Goal: Task Accomplishment & Management: Complete application form

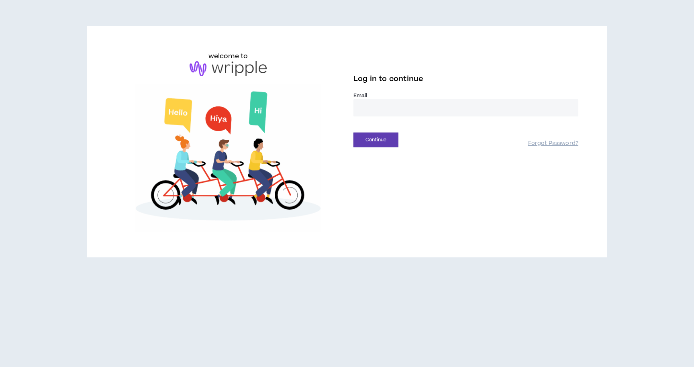
click at [387, 106] on input "email" at bounding box center [466, 107] width 225 height 17
click at [389, 109] on input "email" at bounding box center [466, 107] width 225 height 17
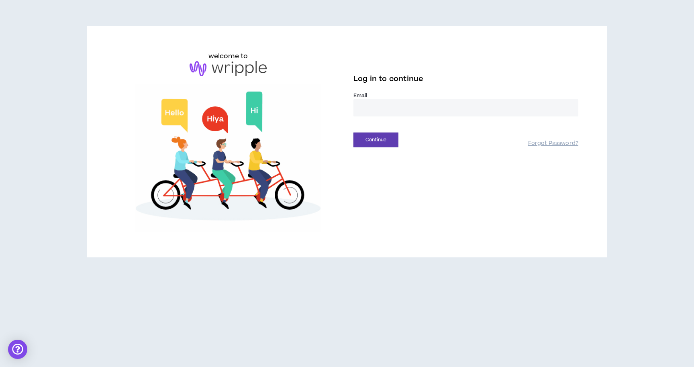
type input "**********"
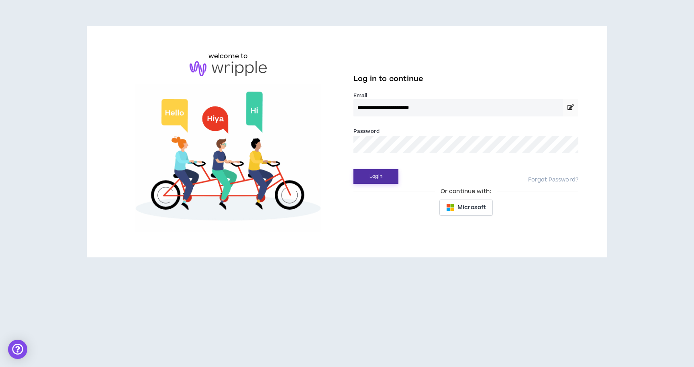
click at [375, 177] on button "Login" at bounding box center [376, 176] width 45 height 15
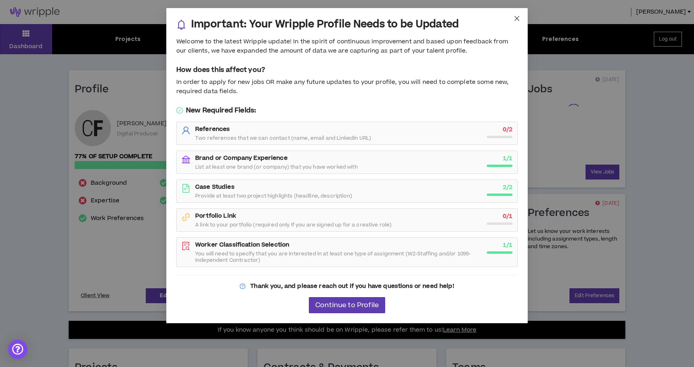
click at [517, 18] on icon "close" at bounding box center [517, 18] width 6 height 6
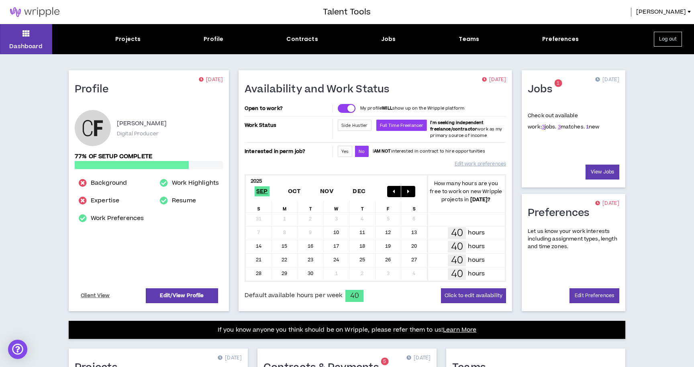
click at [586, 125] on link "1" at bounding box center [587, 126] width 3 height 7
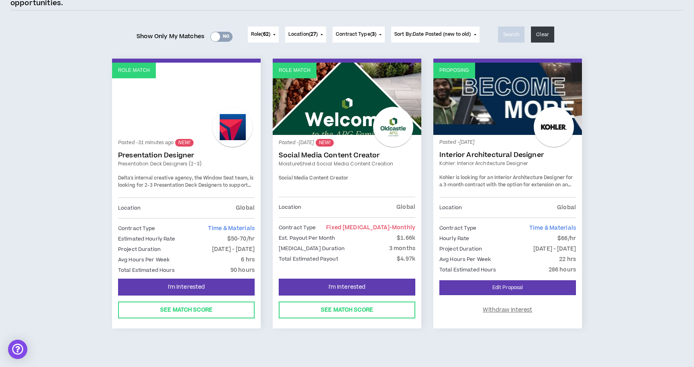
scroll to position [89, 0]
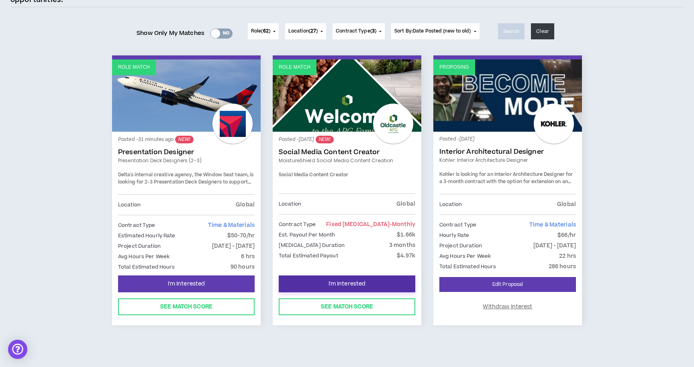
click at [360, 281] on span "I'm Interested" at bounding box center [347, 285] width 37 height 8
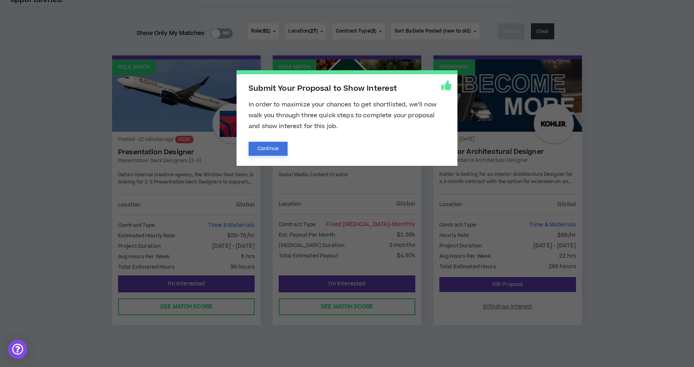
drag, startPoint x: 262, startPoint y: 141, endPoint x: 294, endPoint y: 116, distance: 40.9
click at [262, 142] on button "Continue" at bounding box center [268, 149] width 39 height 14
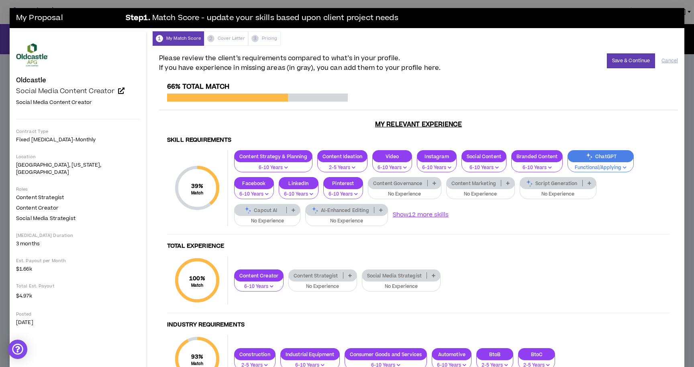
click at [433, 183] on icon at bounding box center [435, 183] width 4 height 4
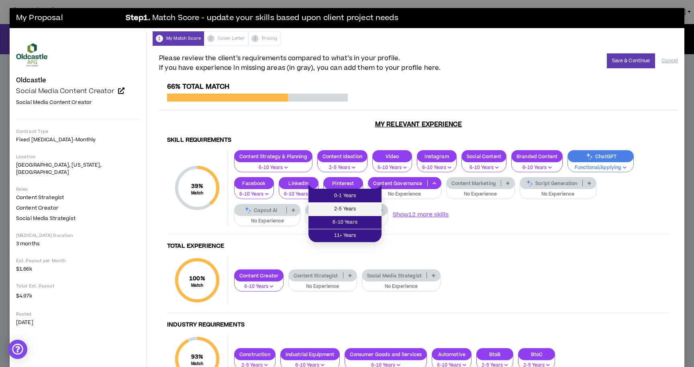
click at [358, 211] on span "2-5 Years" at bounding box center [344, 209] width 63 height 9
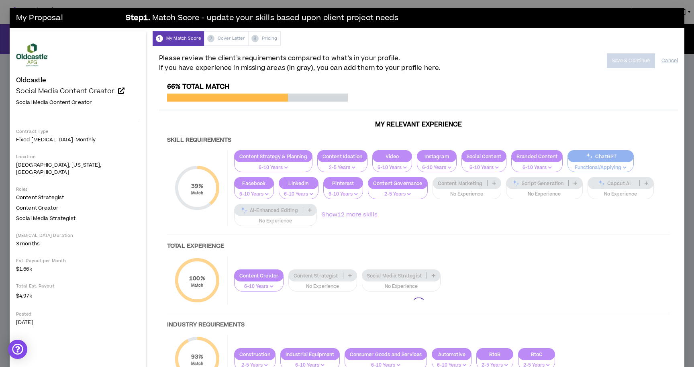
click at [510, 184] on div at bounding box center [418, 305] width 519 height 444
click at [593, 185] on div at bounding box center [418, 305] width 519 height 444
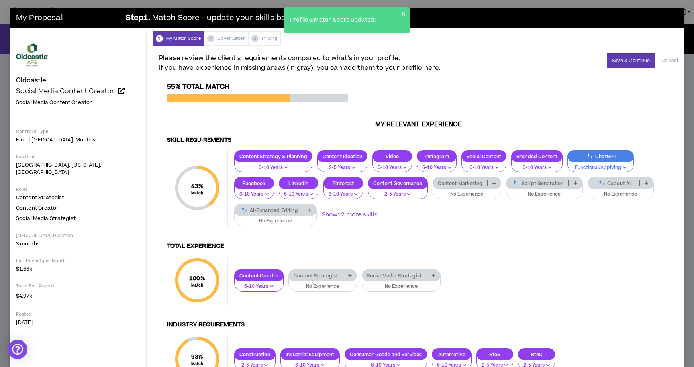
drag, startPoint x: 592, startPoint y: 185, endPoint x: 580, endPoint y: 184, distance: 13.0
click at [640, 185] on p at bounding box center [646, 183] width 13 height 6
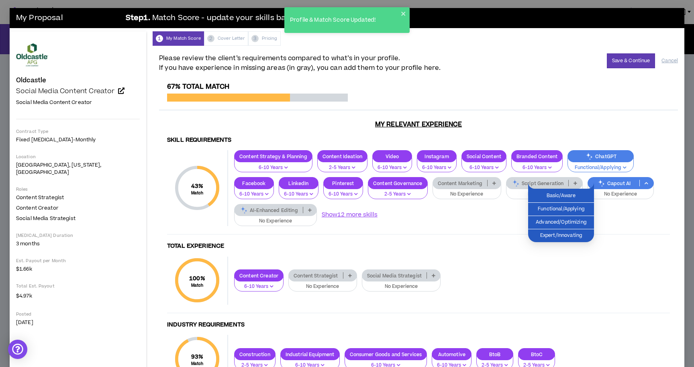
click at [588, 181] on p "Capcut AI" at bounding box center [614, 183] width 52 height 6
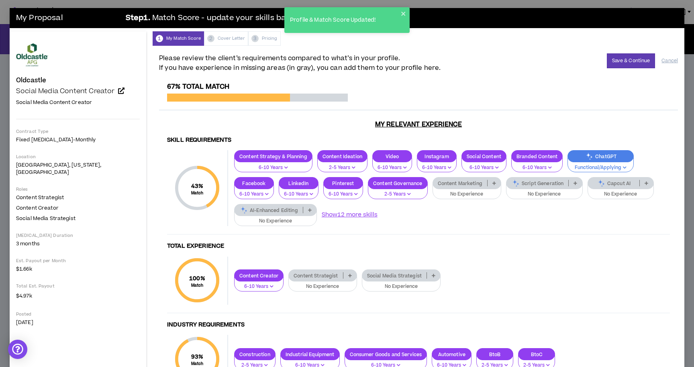
click at [588, 181] on p "Capcut AI" at bounding box center [614, 183] width 52 height 6
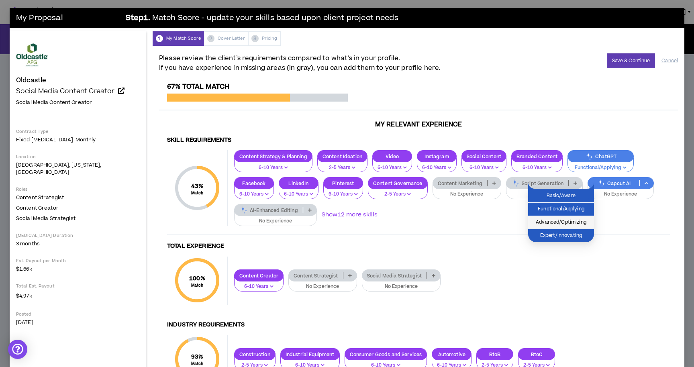
click at [577, 227] on li "Advanced/Optimizing" at bounding box center [561, 222] width 66 height 13
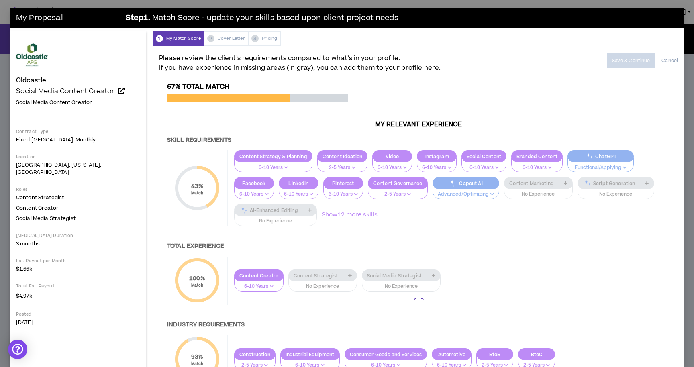
click at [609, 157] on div at bounding box center [418, 305] width 519 height 444
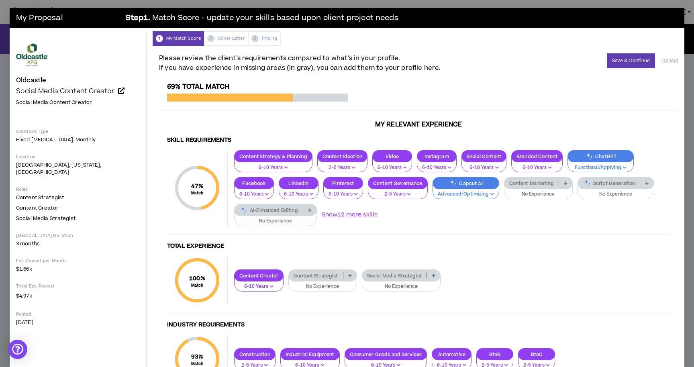
click at [594, 153] on div "ChatGPT" at bounding box center [601, 156] width 66 height 12
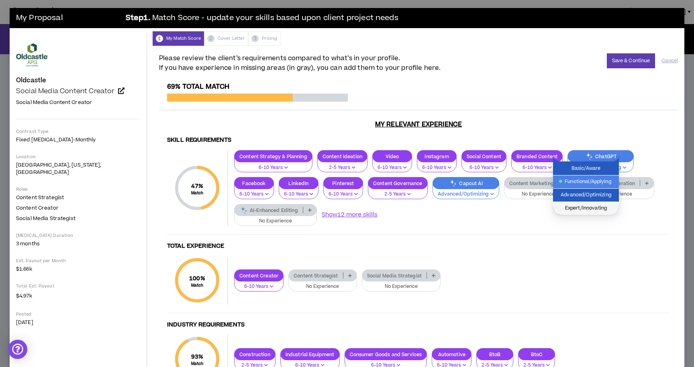
click at [586, 210] on span "Expert/Innovating" at bounding box center [586, 208] width 56 height 9
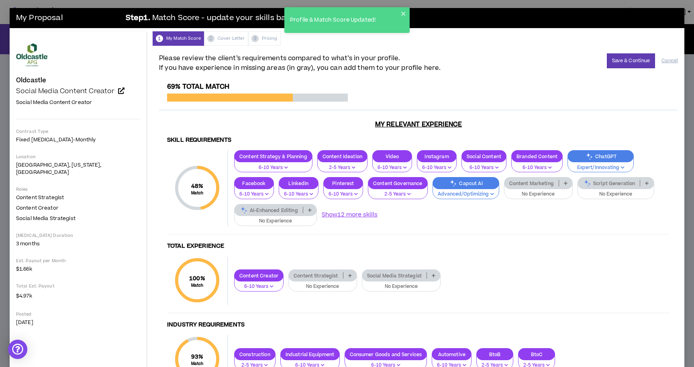
click at [580, 189] on div "Script Generation" at bounding box center [616, 183] width 77 height 12
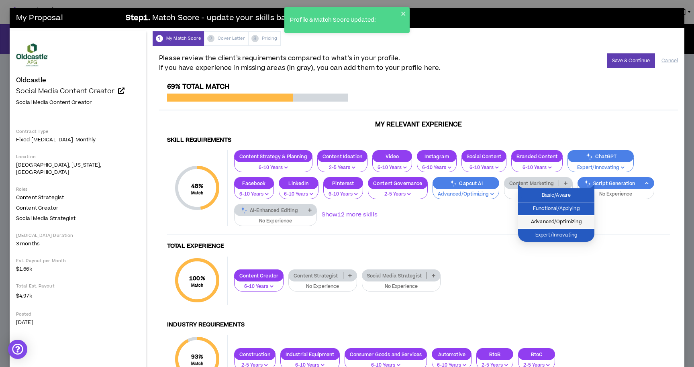
click at [569, 224] on span "Advanced/Optimizing" at bounding box center [556, 222] width 67 height 9
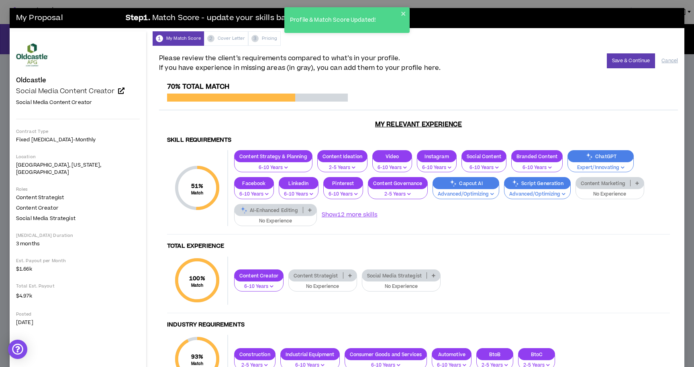
click at [576, 184] on p "Content Marketing" at bounding box center [603, 183] width 54 height 6
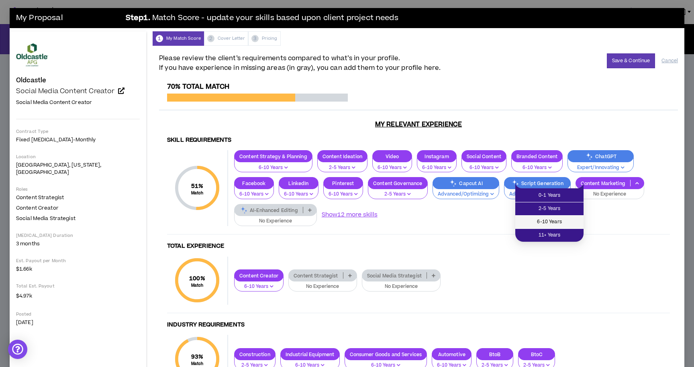
click at [554, 219] on span "6-10 Years" at bounding box center [549, 222] width 59 height 9
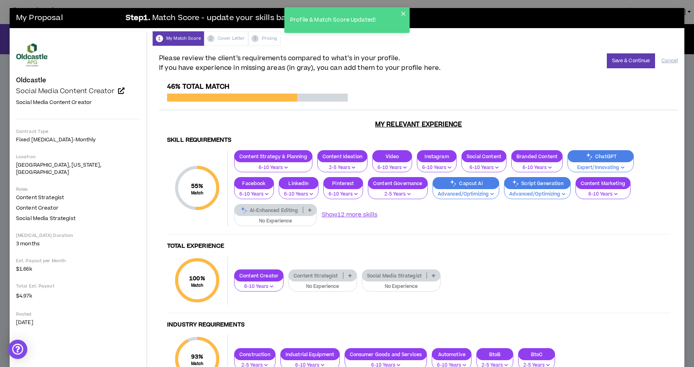
click at [298, 270] on div "Content Strategist" at bounding box center [323, 276] width 69 height 12
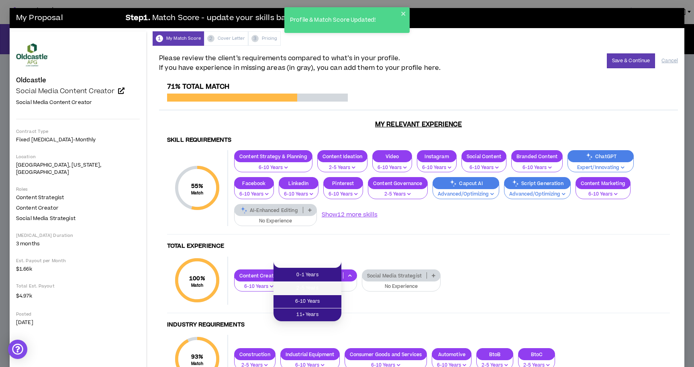
click at [310, 288] on span "2-5 Years" at bounding box center [308, 288] width 58 height 9
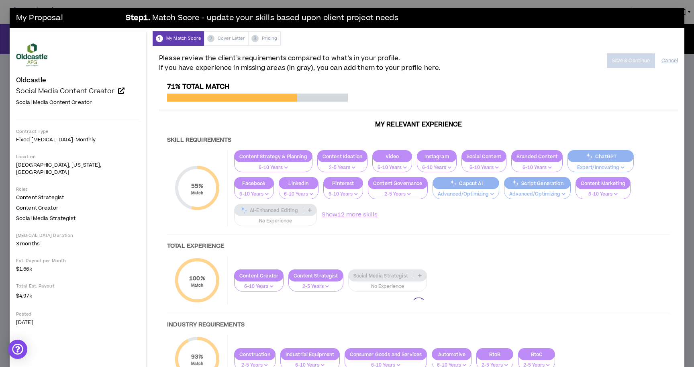
click at [379, 265] on div at bounding box center [418, 305] width 519 height 444
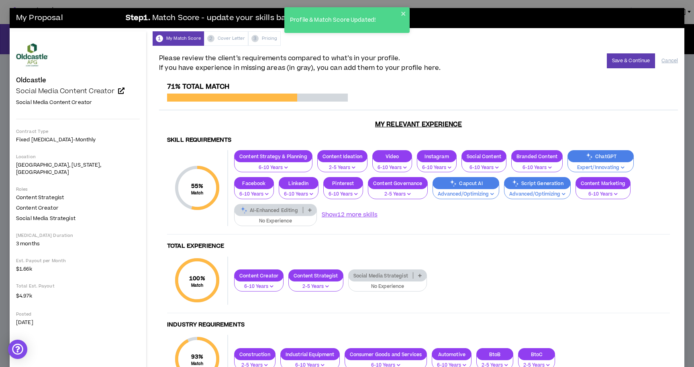
click at [379, 273] on p "Social Media Strategist" at bounding box center [381, 276] width 64 height 6
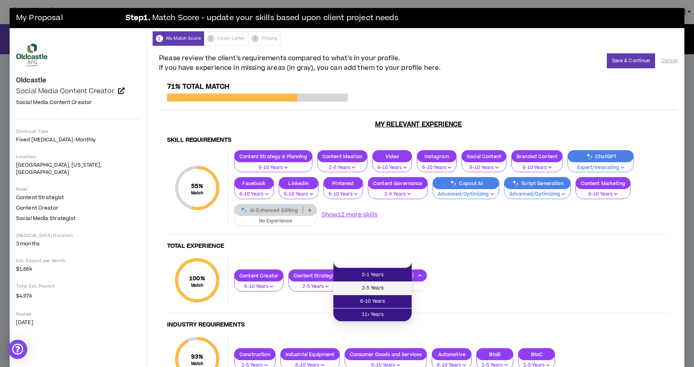
click at [378, 289] on span "2-5 Years" at bounding box center [372, 288] width 69 height 9
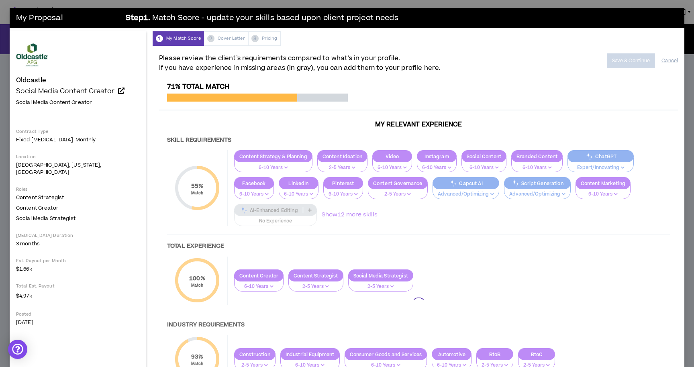
click at [617, 183] on div at bounding box center [418, 305] width 519 height 444
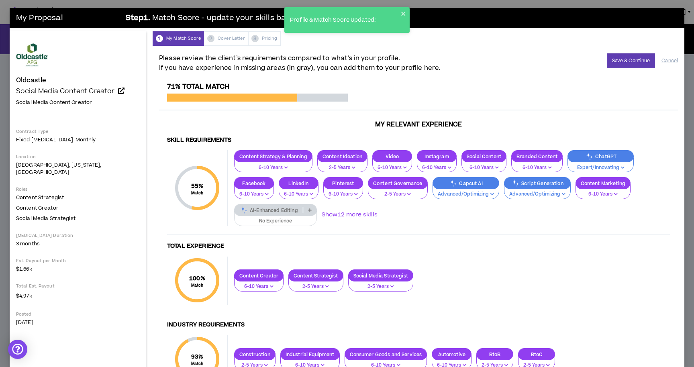
click at [303, 207] on p "AI-Enhanced Editing" at bounding box center [269, 210] width 68 height 6
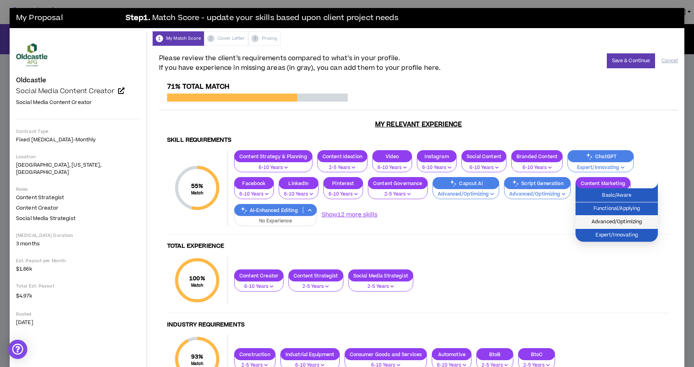
click at [622, 227] on li "Advanced/Optimizing" at bounding box center [617, 222] width 82 height 13
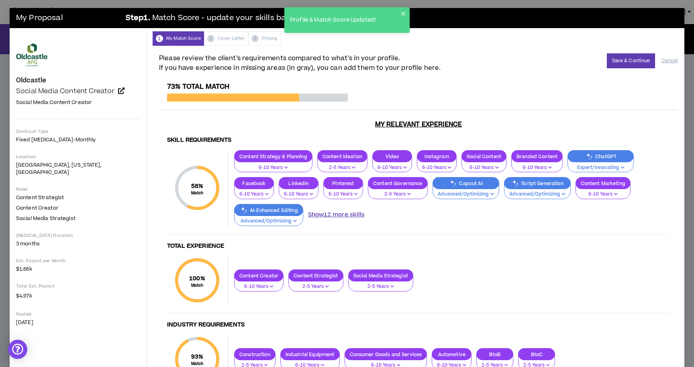
click at [308, 211] on button "Show 12 more skills" at bounding box center [336, 215] width 57 height 9
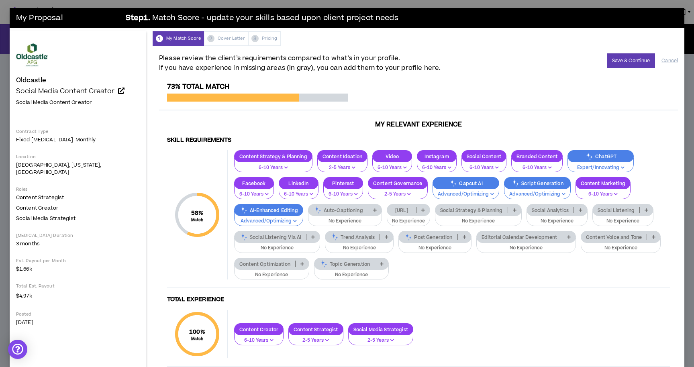
click at [309, 213] on p "Auto-Captioning" at bounding box center [338, 210] width 59 height 6
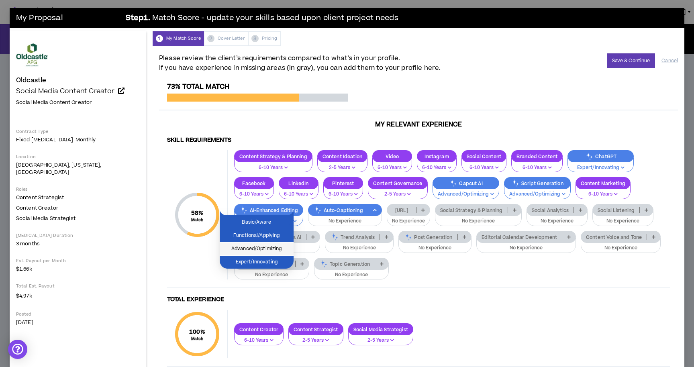
click at [273, 252] on span "Advanced/Optimizing" at bounding box center [257, 249] width 64 height 9
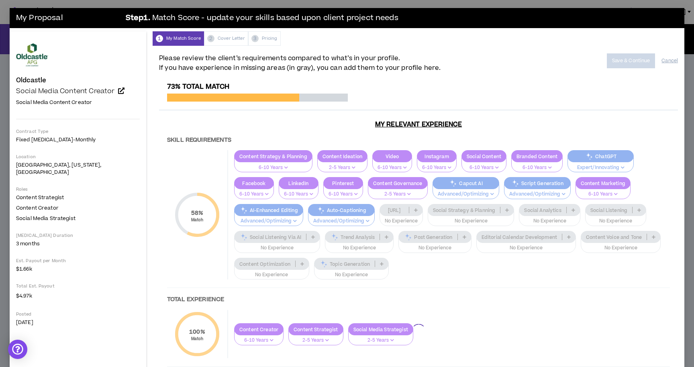
click at [258, 240] on div at bounding box center [418, 332] width 519 height 498
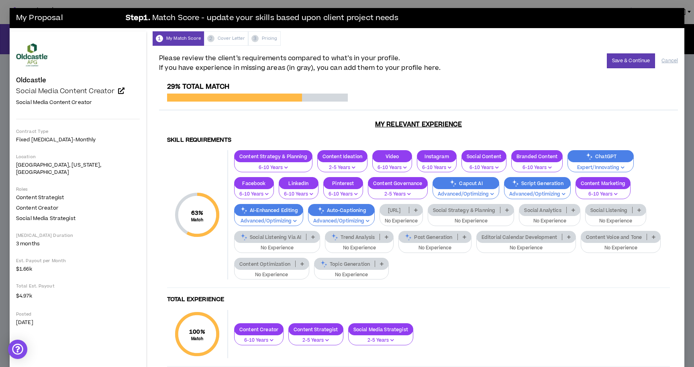
click at [260, 256] on div "Content Strategy & Planning 6-10 Years Content Ideation 2-5 Years Video 6-10 Ye…" at bounding box center [449, 214] width 442 height 129
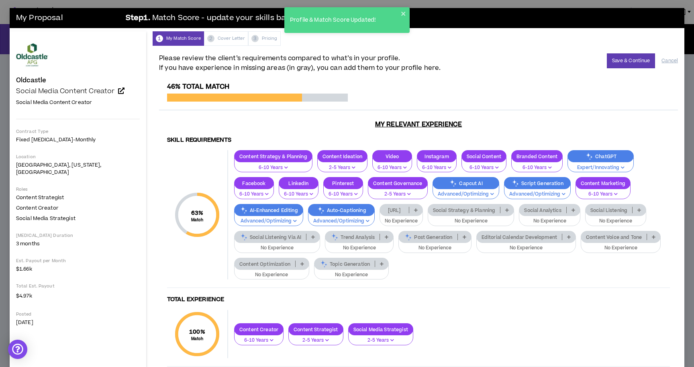
click at [314, 260] on div "Topic Generation" at bounding box center [351, 264] width 75 height 12
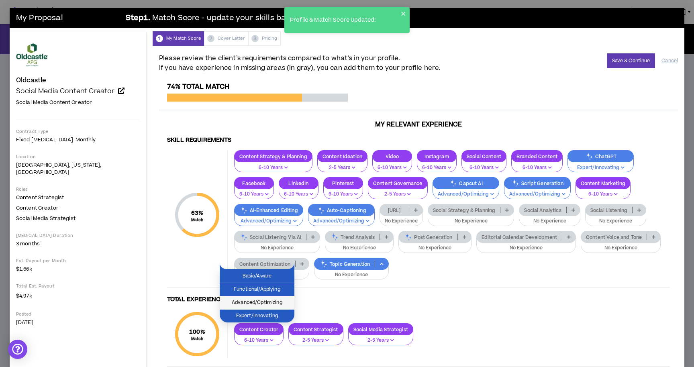
click at [262, 300] on span "Advanced/Optimizing" at bounding box center [257, 303] width 65 height 9
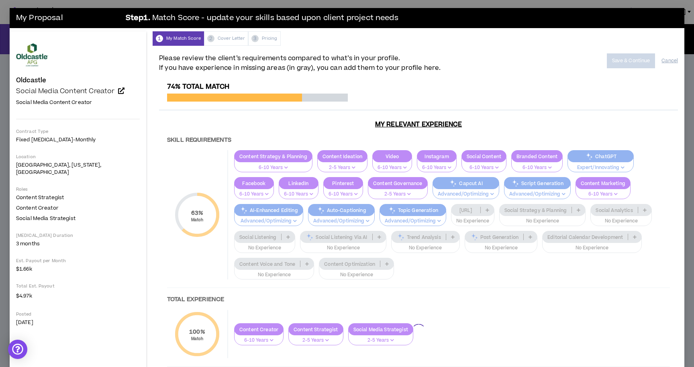
click at [261, 233] on div at bounding box center [418, 332] width 519 height 498
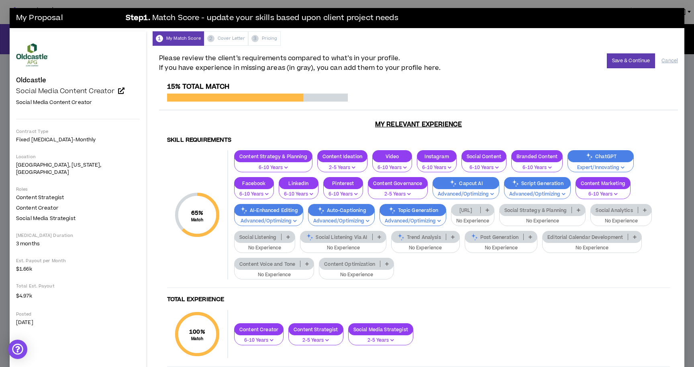
click at [465, 240] on p "Post Generation" at bounding box center [494, 237] width 58 height 6
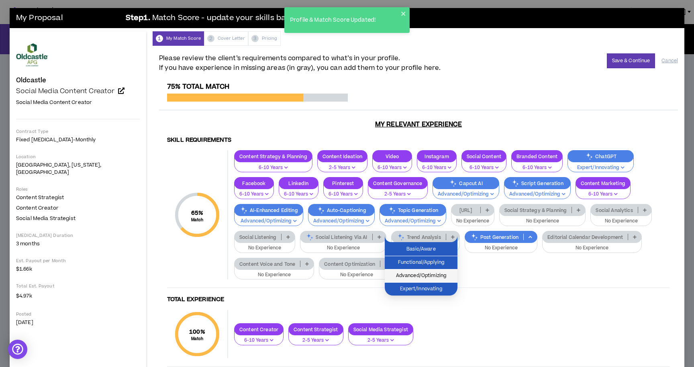
click at [429, 276] on span "Advanced/Optimizing" at bounding box center [421, 276] width 63 height 9
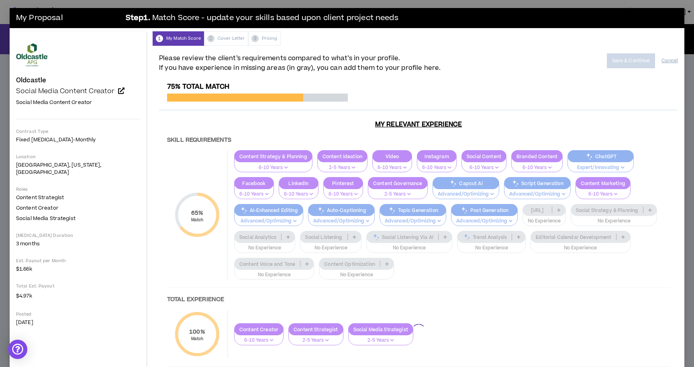
click at [407, 238] on div at bounding box center [418, 332] width 519 height 498
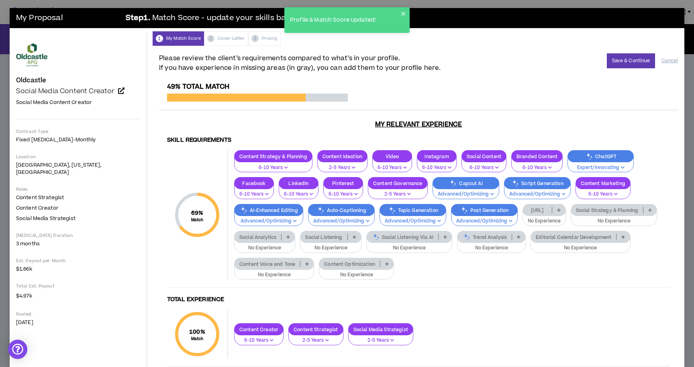
click at [458, 238] on p "Trend Analysis" at bounding box center [485, 237] width 54 height 6
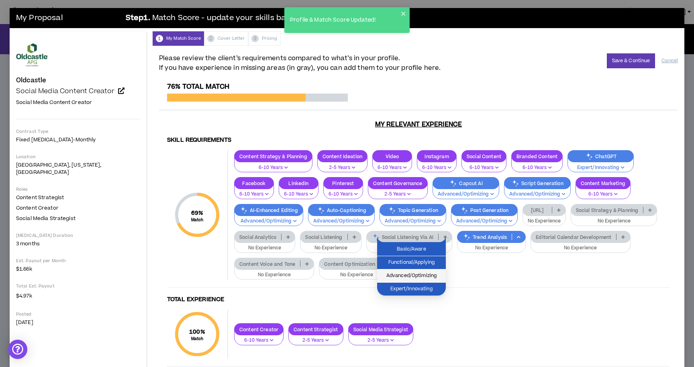
click at [418, 274] on span "Advanced/Optimizing" at bounding box center [411, 276] width 59 height 9
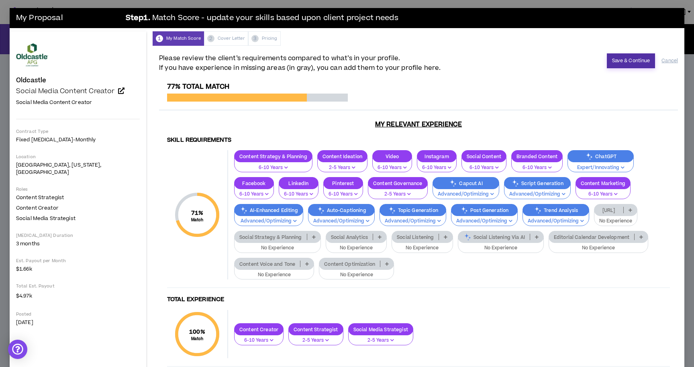
drag, startPoint x: 647, startPoint y: 69, endPoint x: 643, endPoint y: 64, distance: 6.0
click at [647, 69] on div "Please review the client’s requirements compared to what’s in your profile. If …" at bounding box center [418, 62] width 519 height 19
click at [643, 64] on button "Save & Continue" at bounding box center [631, 60] width 49 height 15
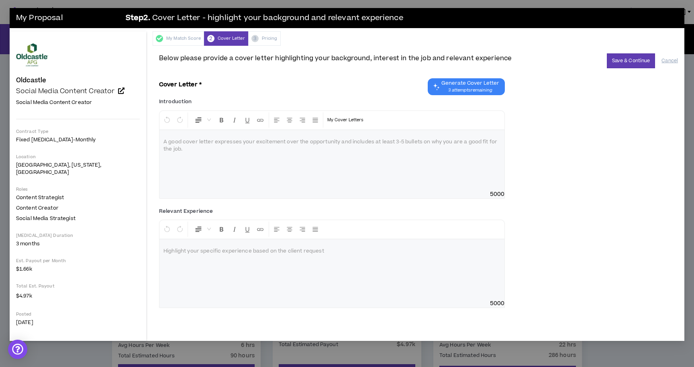
click at [346, 251] on p at bounding box center [332, 252] width 337 height 8
click at [302, 160] on div "To enrich screen reader interactions, please activate Accessibility in Grammarl…" at bounding box center [332, 160] width 345 height 60
click at [358, 260] on div "**********" at bounding box center [332, 270] width 345 height 60
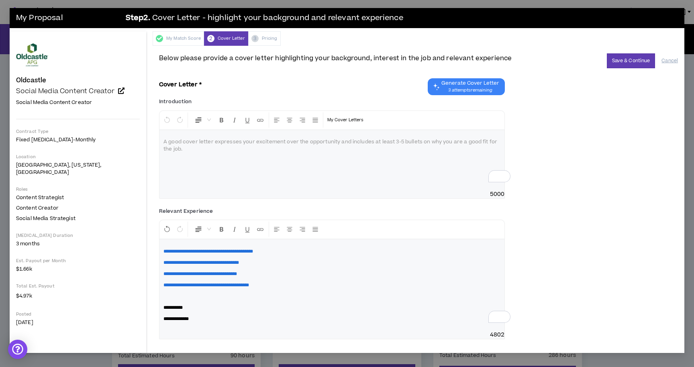
click at [260, 161] on div "To enrich screen reader interactions, please activate Accessibility in Grammarl…" at bounding box center [332, 160] width 345 height 60
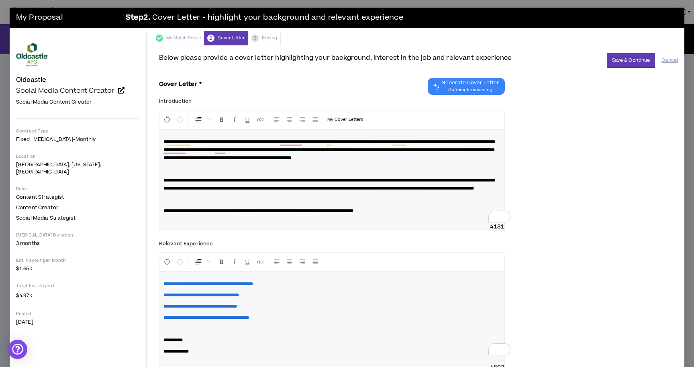
scroll to position [1, 0]
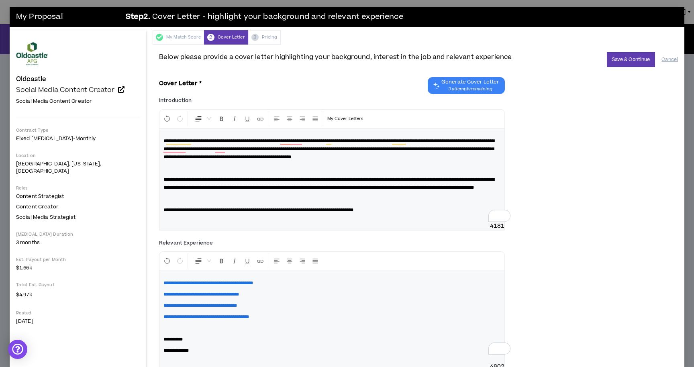
click at [260, 161] on div "**********" at bounding box center [332, 175] width 345 height 93
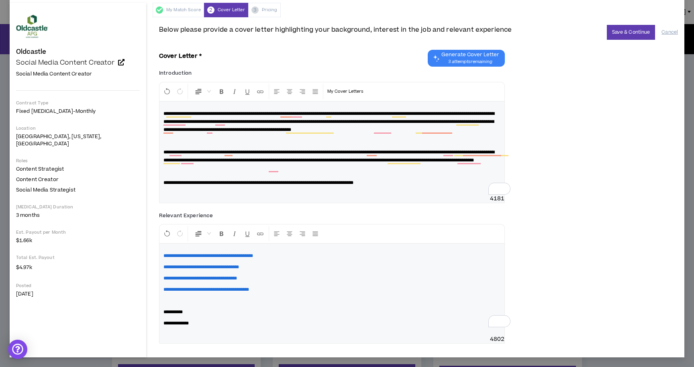
scroll to position [0, 0]
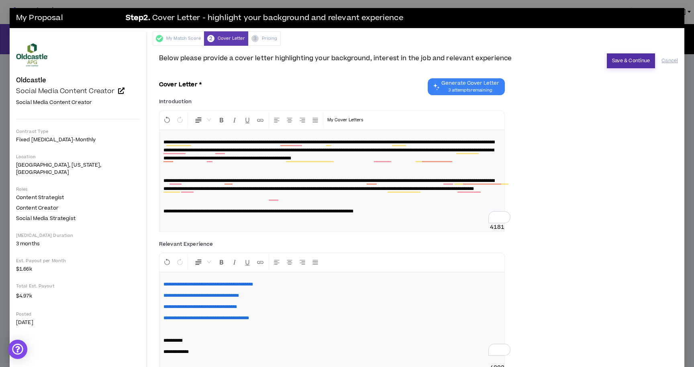
click at [628, 66] on button "Save & Continue" at bounding box center [631, 60] width 49 height 15
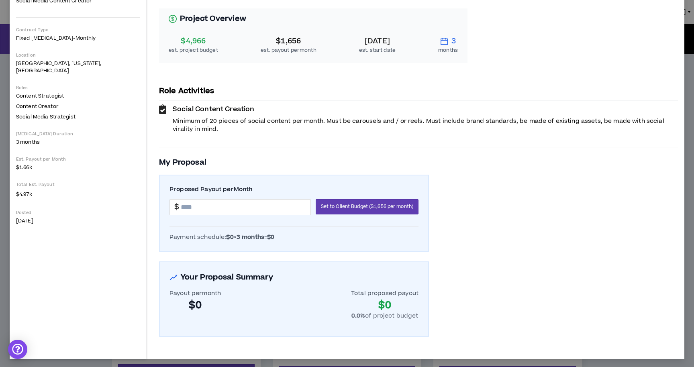
scroll to position [100, 0]
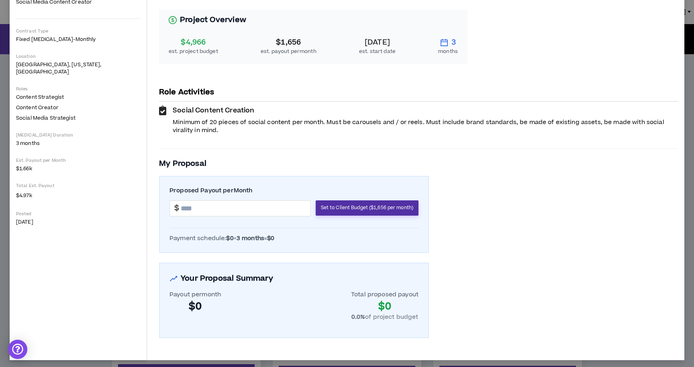
click at [360, 206] on span "Set to Client Budget ($1,656 per month)" at bounding box center [367, 208] width 92 height 8
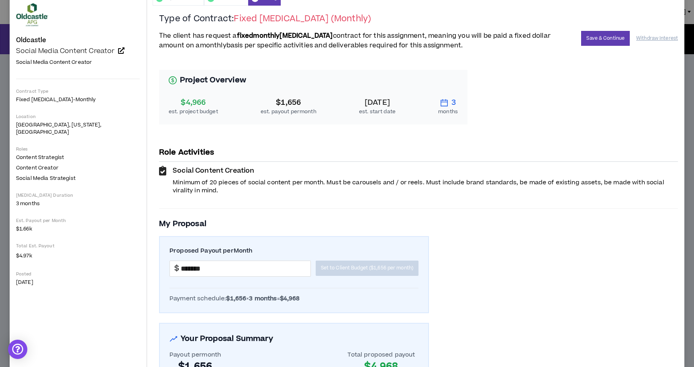
scroll to position [46, 0]
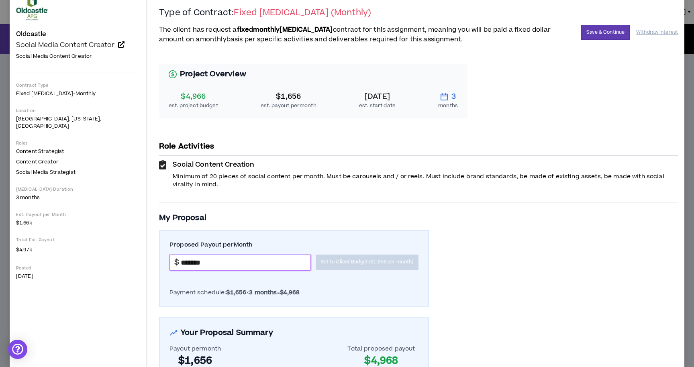
click at [211, 262] on input "*******" at bounding box center [246, 262] width 130 height 15
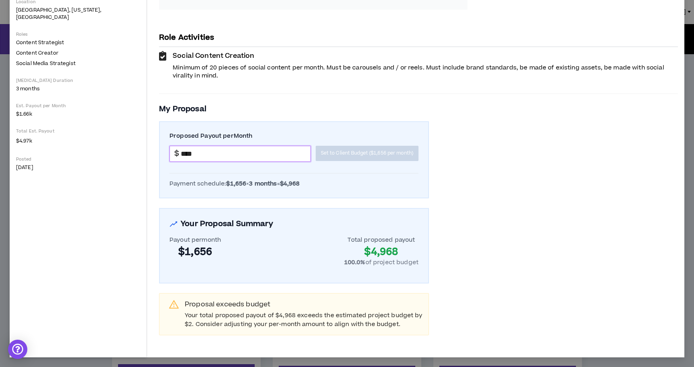
scroll to position [103, 0]
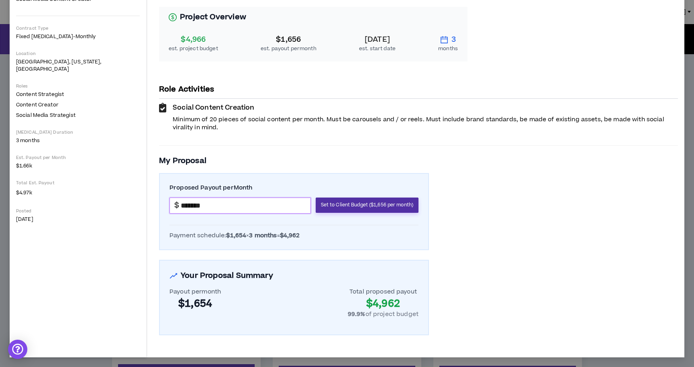
drag, startPoint x: 317, startPoint y: 203, endPoint x: 311, endPoint y: 203, distance: 5.7
click at [321, 203] on span "Set to Client Budget ($1,656 per month)" at bounding box center [367, 205] width 92 height 8
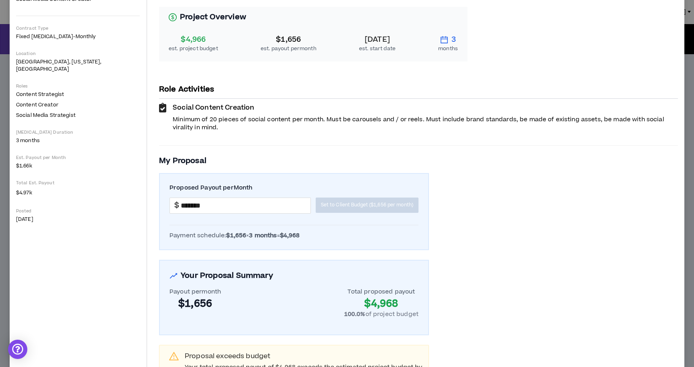
scroll to position [155, 0]
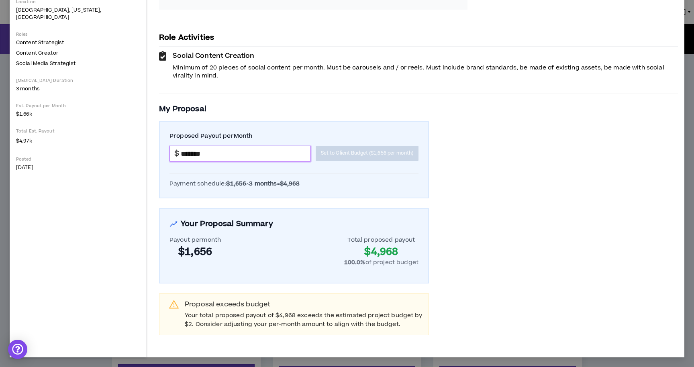
click at [230, 154] on input "*******" at bounding box center [246, 153] width 130 height 15
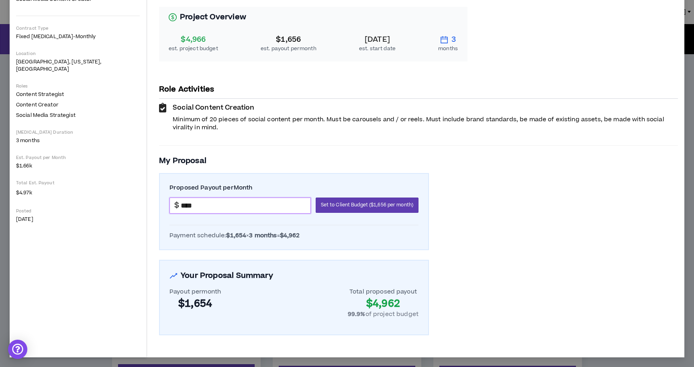
type input "*******"
click at [503, 183] on div "Project Overview $4,966 est. project budget $1,656 est. payout per month [DATE]…" at bounding box center [418, 166] width 519 height 338
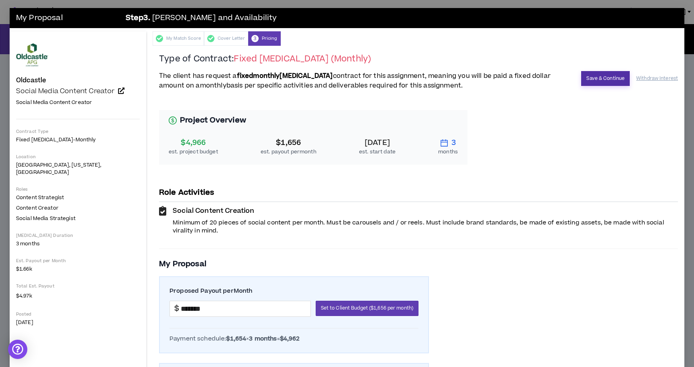
click at [605, 79] on button "Save & Continue" at bounding box center [606, 78] width 49 height 15
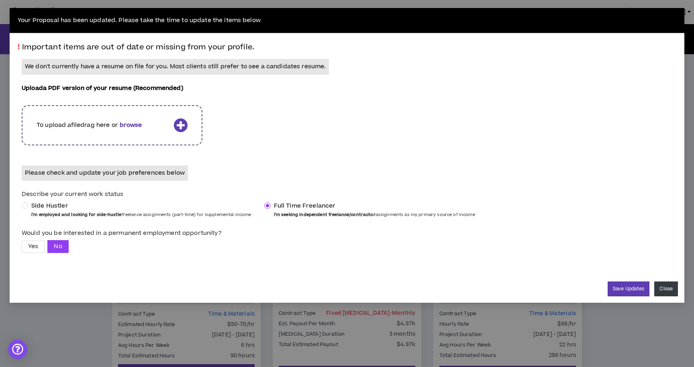
click at [666, 289] on button "Close" at bounding box center [667, 289] width 24 height 15
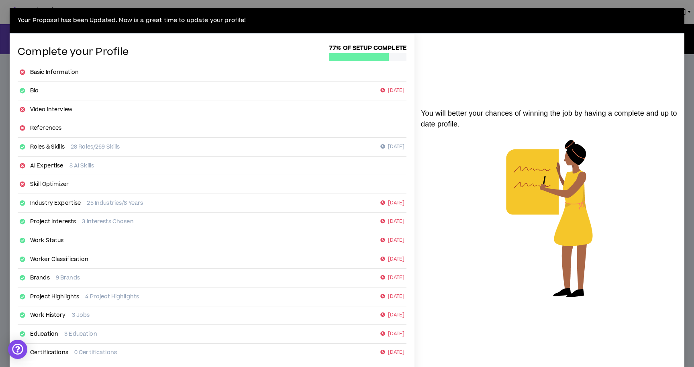
scroll to position [55, 0]
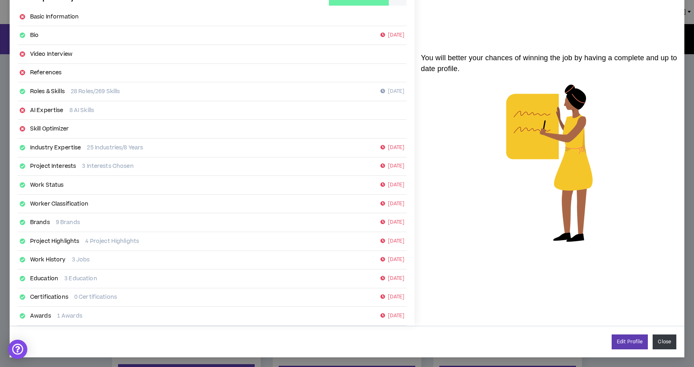
click at [661, 342] on button "Close" at bounding box center [665, 342] width 24 height 15
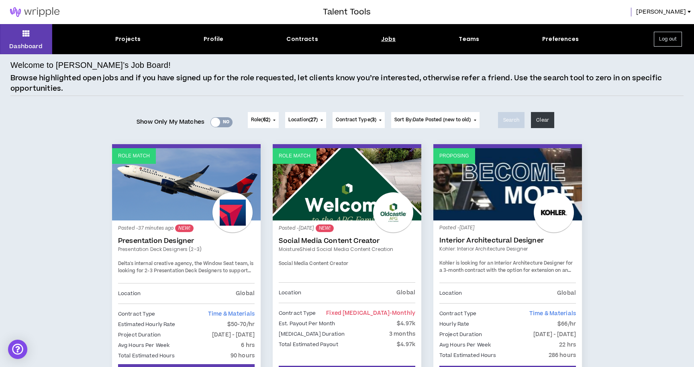
scroll to position [89, 0]
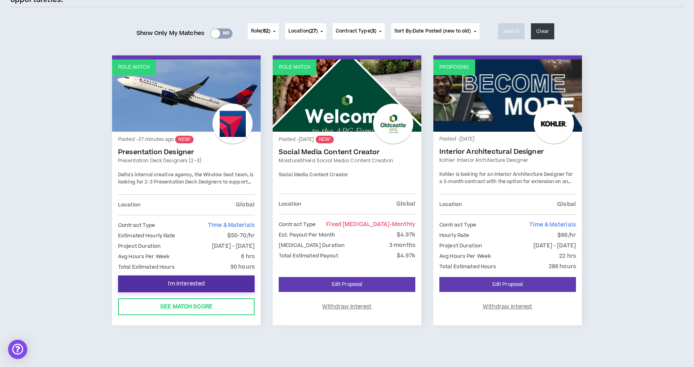
click at [197, 283] on span "I'm Interested" at bounding box center [186, 285] width 37 height 8
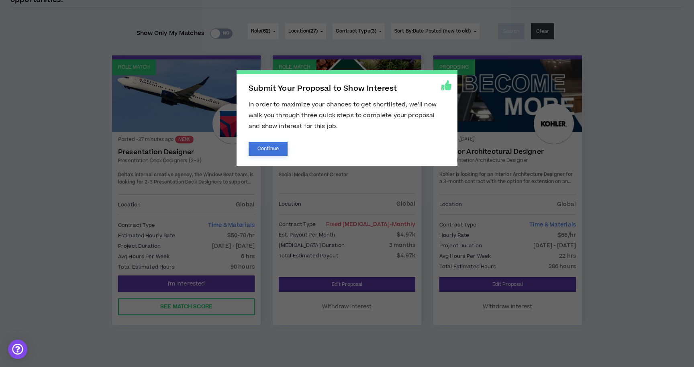
click at [261, 147] on button "Continue" at bounding box center [268, 149] width 39 height 14
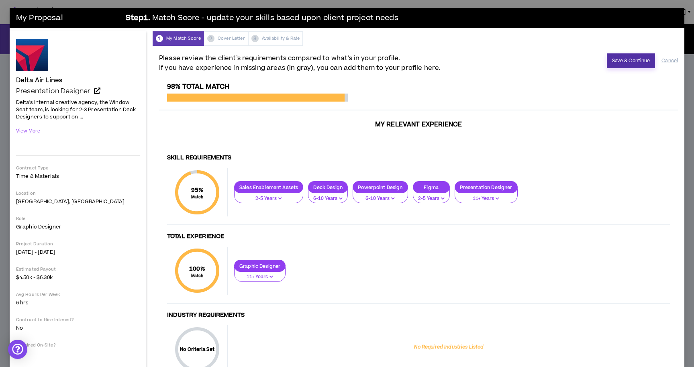
click at [637, 59] on button "Save & Continue" at bounding box center [631, 60] width 49 height 15
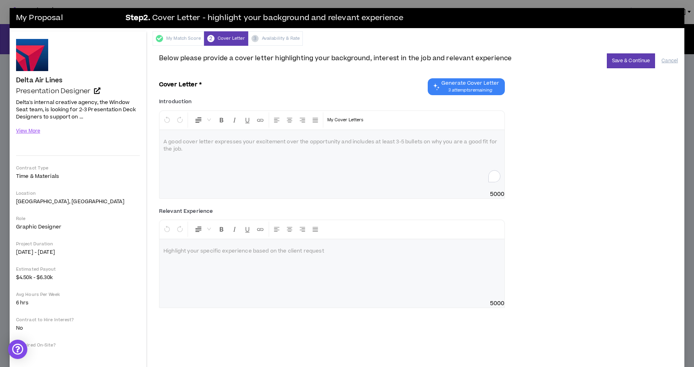
click at [340, 145] on p "To enrich screen reader interactions, please activate Accessibility in Grammarl…" at bounding box center [332, 142] width 337 height 8
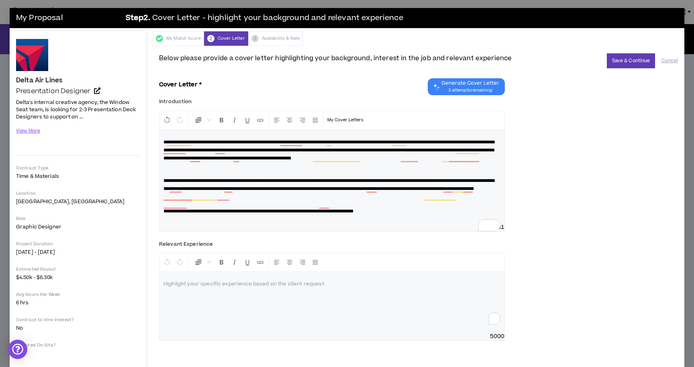
click at [261, 331] on div "To enrich screen reader interactions, please activate Accessibility in Grammarl…" at bounding box center [332, 302] width 345 height 60
click at [273, 329] on div "**********" at bounding box center [332, 302] width 345 height 60
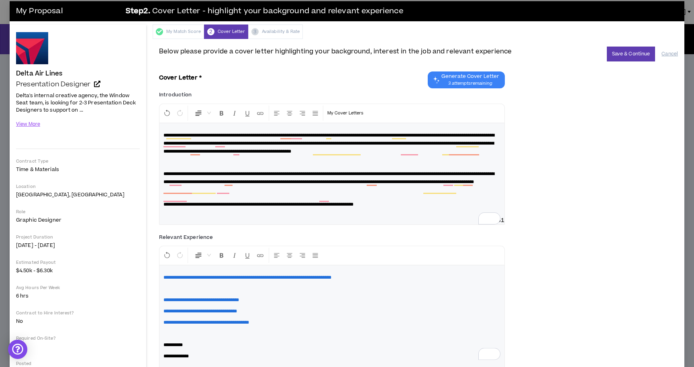
scroll to position [2, 0]
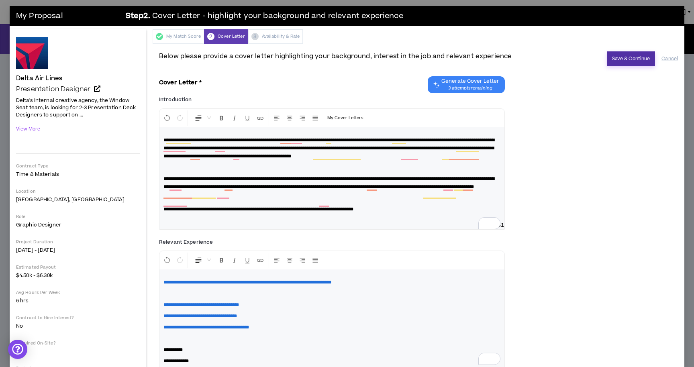
click at [635, 61] on button "Save & Continue" at bounding box center [631, 58] width 49 height 15
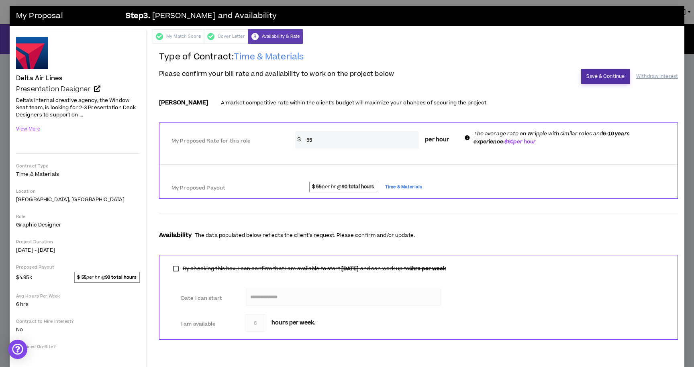
click at [598, 77] on button "Save & Continue" at bounding box center [606, 76] width 49 height 15
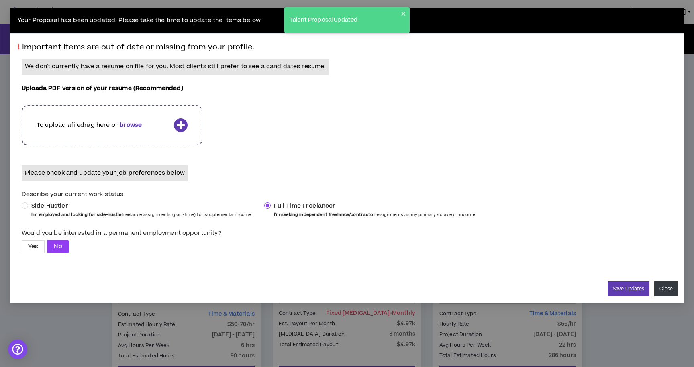
click at [667, 293] on button "Close" at bounding box center [667, 289] width 24 height 15
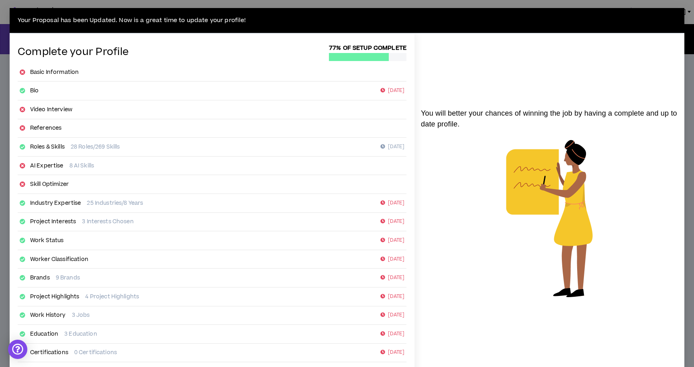
scroll to position [55, 0]
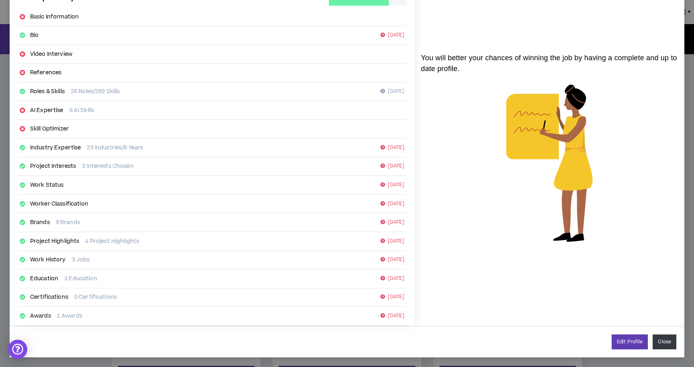
click at [667, 342] on button "Close" at bounding box center [665, 342] width 24 height 15
